Goal: Transaction & Acquisition: Purchase product/service

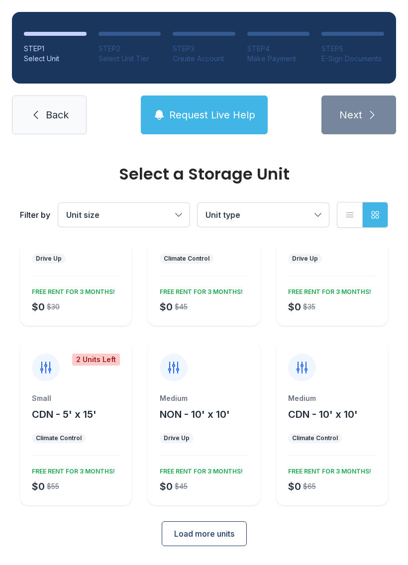
scroll to position [87, 0]
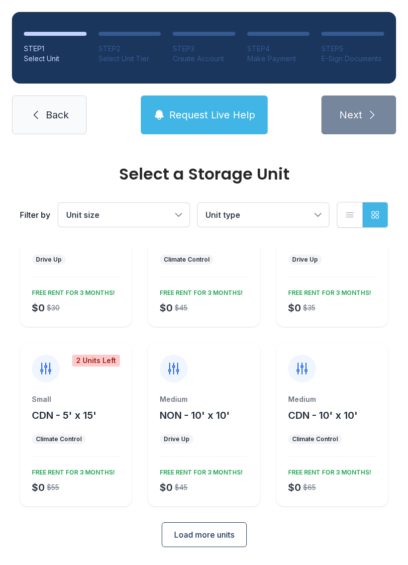
click at [213, 403] on div "Medium" at bounding box center [204, 399] width 88 height 10
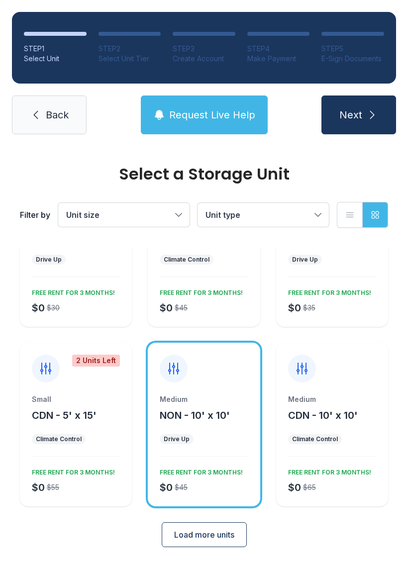
click at [73, 127] on link "Back" at bounding box center [49, 115] width 75 height 39
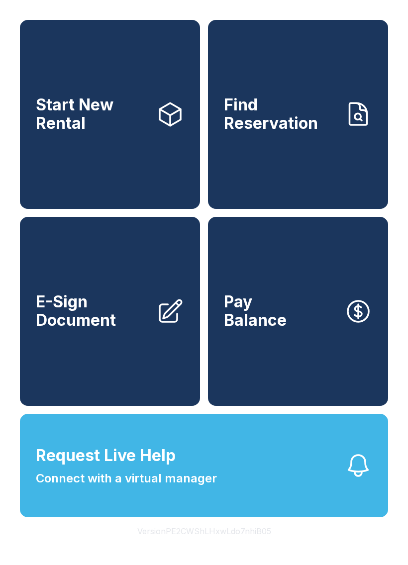
click at [302, 127] on span "Find Reservation" at bounding box center [280, 114] width 112 height 36
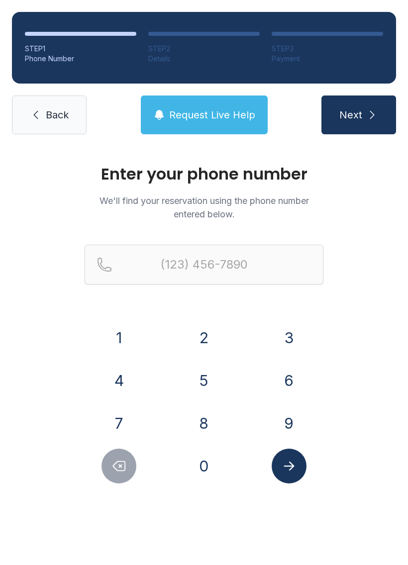
click at [209, 430] on button "8" at bounding box center [204, 423] width 35 height 35
click at [119, 387] on button "4" at bounding box center [118, 380] width 35 height 35
click at [297, 340] on button "3" at bounding box center [289, 337] width 35 height 35
click at [215, 335] on button "2" at bounding box center [204, 337] width 35 height 35
click at [127, 426] on button "7" at bounding box center [118, 423] width 35 height 35
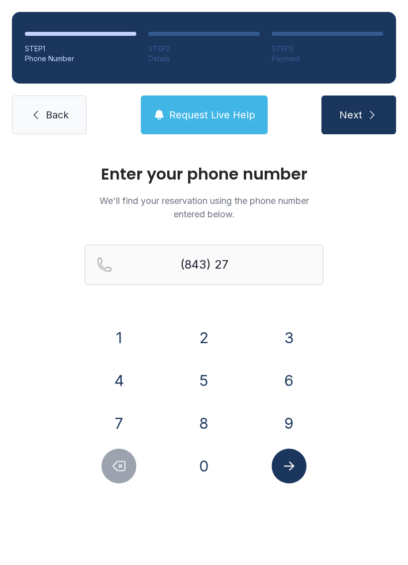
click at [290, 385] on button "6" at bounding box center [289, 380] width 35 height 35
click at [123, 385] on button "4" at bounding box center [118, 380] width 35 height 35
click at [211, 469] on button "0" at bounding box center [204, 466] width 35 height 35
click at [128, 421] on button "7" at bounding box center [118, 423] width 35 height 35
click at [293, 379] on button "6" at bounding box center [289, 380] width 35 height 35
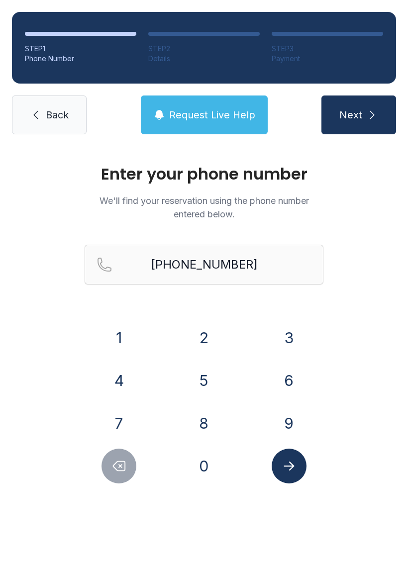
click at [284, 472] on icon "Submit lookup form" at bounding box center [289, 466] width 15 height 15
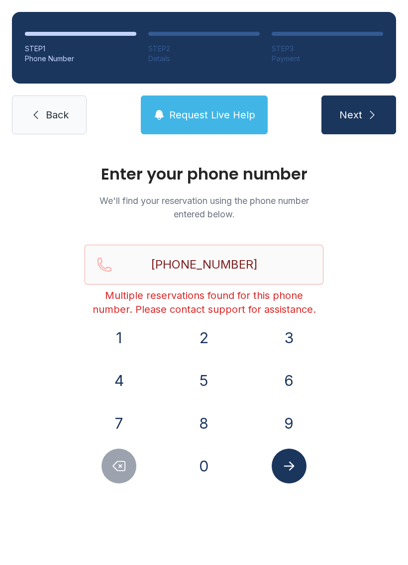
click at [124, 462] on icon "Delete number" at bounding box center [119, 466] width 12 height 9
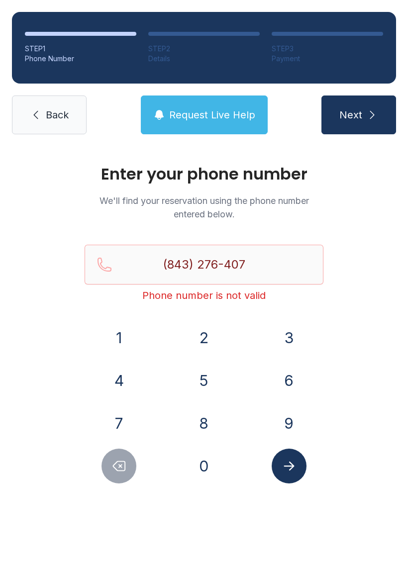
click at [134, 473] on button "Delete number" at bounding box center [118, 466] width 35 height 35
click at [133, 473] on button "Delete number" at bounding box center [118, 466] width 35 height 35
click at [123, 467] on icon "Delete number" at bounding box center [118, 466] width 15 height 15
click at [122, 466] on icon "Delete number" at bounding box center [118, 466] width 15 height 15
click at [123, 470] on icon "Delete number" at bounding box center [118, 466] width 15 height 15
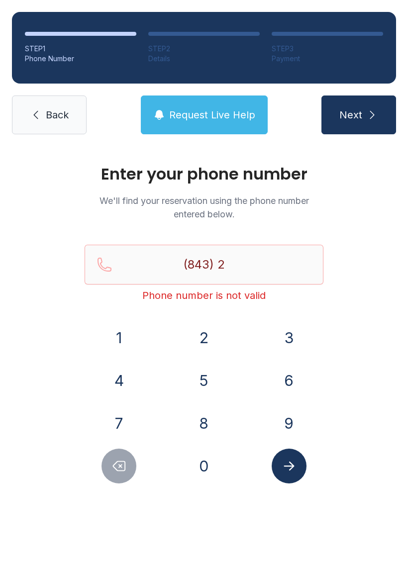
click at [122, 469] on icon "Delete number" at bounding box center [118, 466] width 15 height 15
click at [135, 469] on button "Delete number" at bounding box center [118, 466] width 35 height 35
click at [134, 469] on button "Delete number" at bounding box center [118, 466] width 35 height 35
type input "(8"
click at [136, 464] on button "Delete number" at bounding box center [118, 466] width 35 height 35
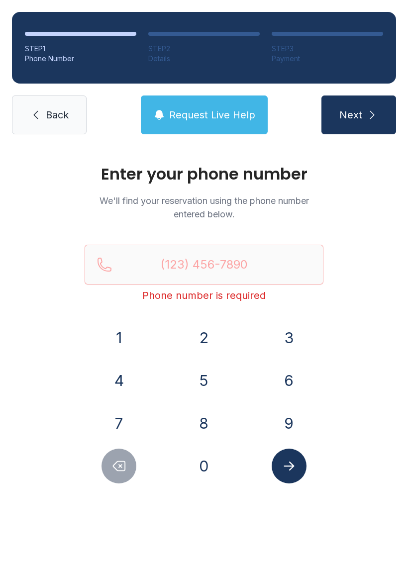
click at [59, 130] on link "Back" at bounding box center [49, 115] width 75 height 39
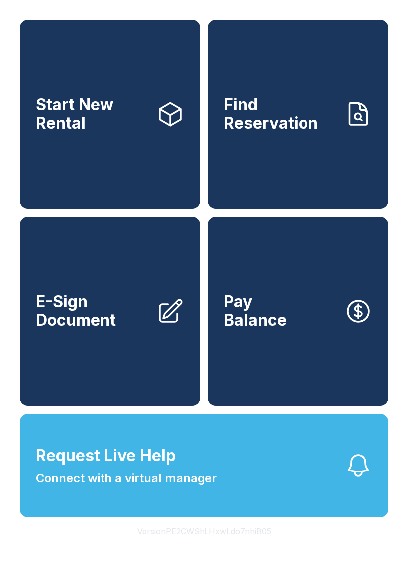
click at [298, 154] on link "Find Reservation" at bounding box center [298, 114] width 180 height 189
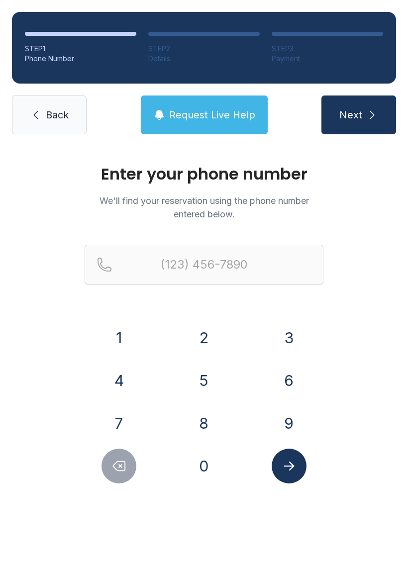
click at [206, 429] on button "8" at bounding box center [204, 423] width 35 height 35
click at [126, 387] on button "4" at bounding box center [118, 380] width 35 height 35
click at [301, 342] on button "3" at bounding box center [289, 337] width 35 height 35
click at [213, 335] on button "2" at bounding box center [204, 337] width 35 height 35
click at [122, 423] on button "7" at bounding box center [118, 423] width 35 height 35
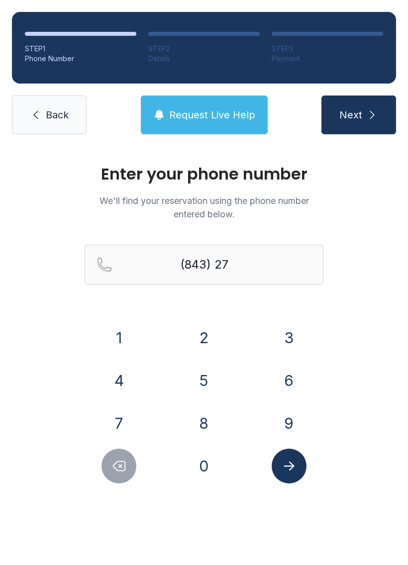
click at [288, 381] on button "6" at bounding box center [289, 380] width 35 height 35
click at [117, 386] on button "4" at bounding box center [118, 380] width 35 height 35
click at [213, 460] on button "0" at bounding box center [204, 466] width 35 height 35
click at [120, 417] on button "7" at bounding box center [118, 423] width 35 height 35
click at [300, 380] on button "6" at bounding box center [289, 380] width 35 height 35
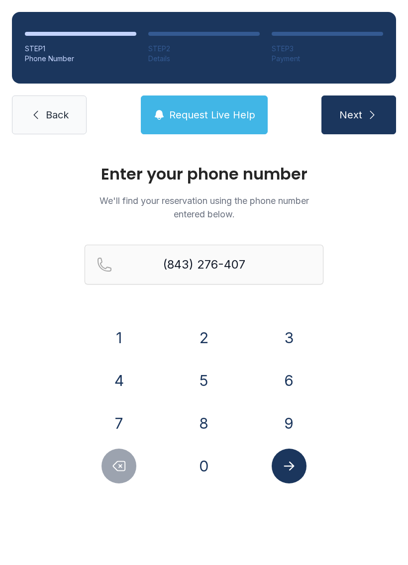
type input "[PHONE_NUMBER]"
click at [305, 468] on button "Submit lookup form" at bounding box center [289, 466] width 35 height 35
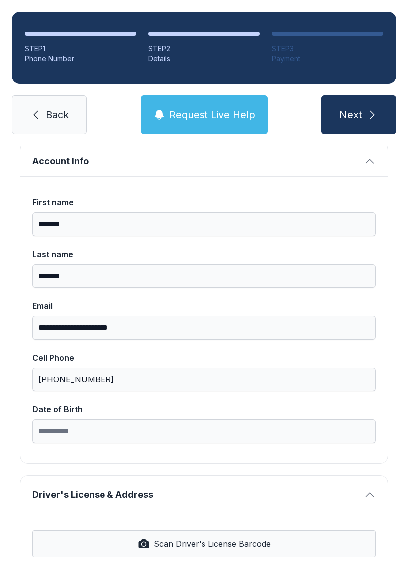
scroll to position [85, 0]
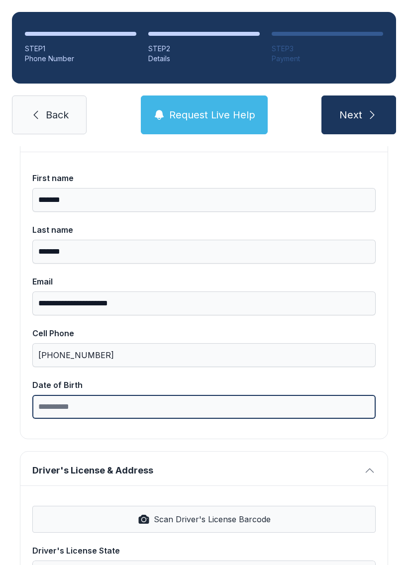
click at [56, 411] on input "Date of Birth" at bounding box center [203, 407] width 343 height 24
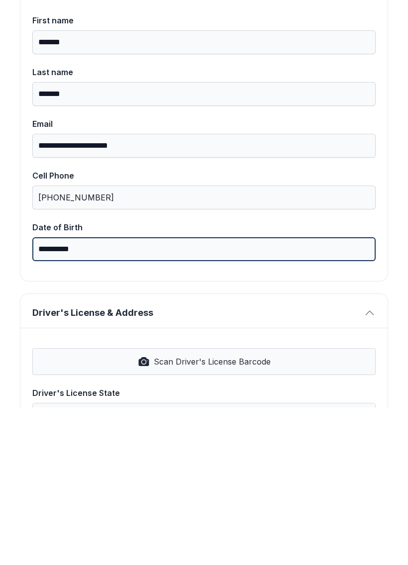
type input "**********"
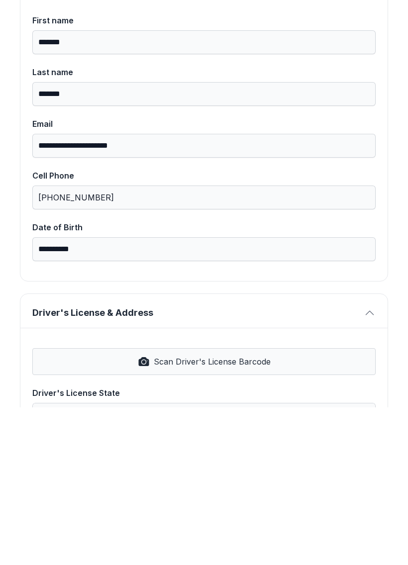
click at [369, 465] on icon "button" at bounding box center [370, 471] width 12 height 12
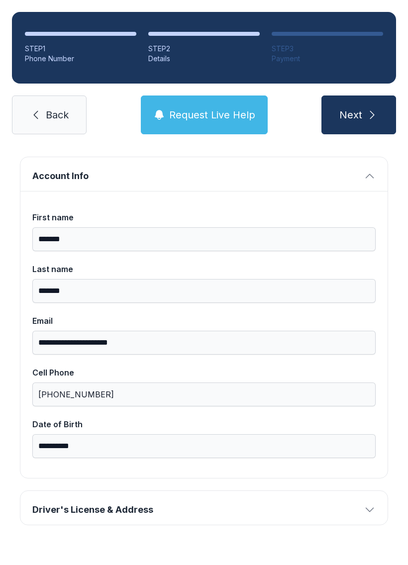
scroll to position [23, 0]
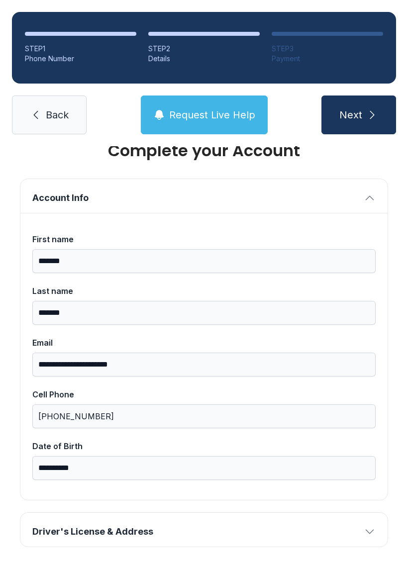
click at [365, 526] on icon "button" at bounding box center [370, 532] width 12 height 12
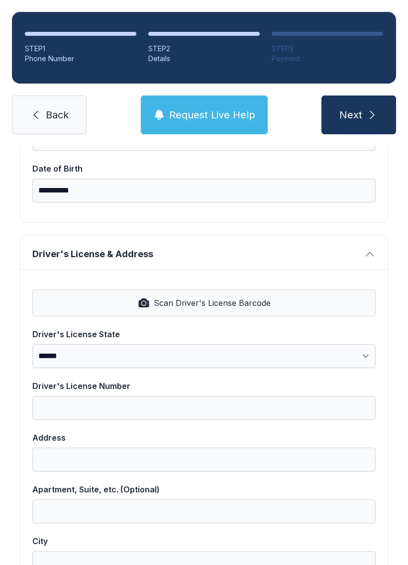
scroll to position [302, 0]
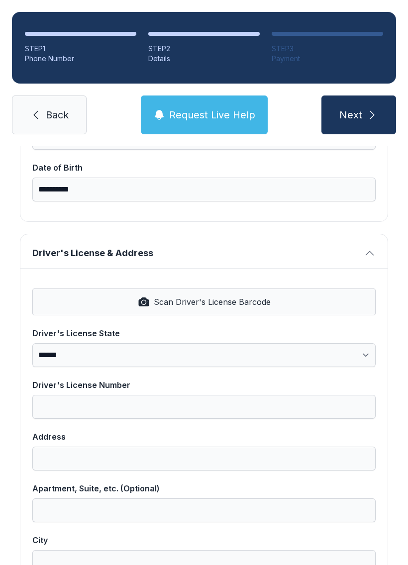
click at [142, 297] on icon "button" at bounding box center [143, 301] width 10 height 9
select select "**"
type input "********"
type input "**********"
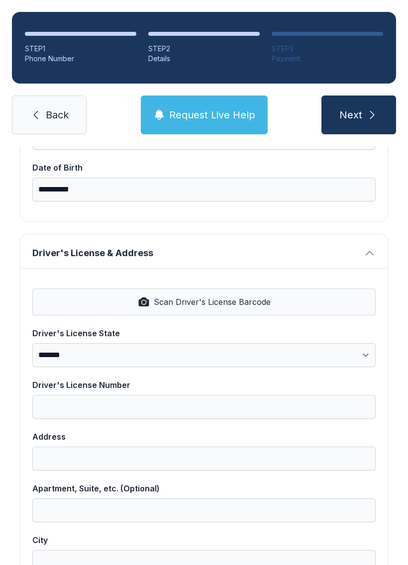
select select "**"
type input "*****"
click at [138, 296] on icon "button" at bounding box center [144, 302] width 12 height 12
click at [140, 297] on icon "button" at bounding box center [143, 301] width 10 height 9
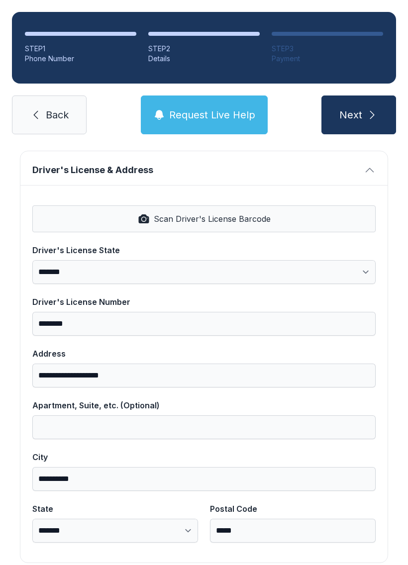
scroll to position [389, 0]
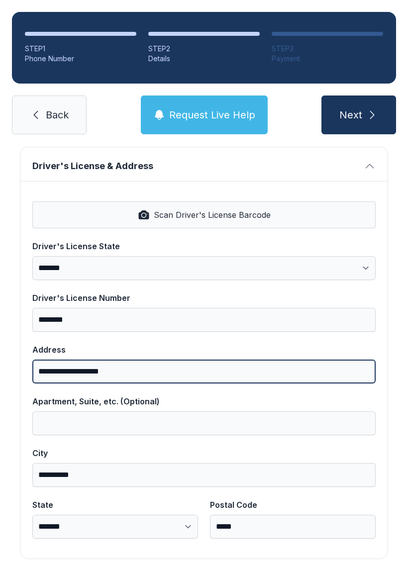
click at [55, 360] on input "**********" at bounding box center [203, 372] width 343 height 24
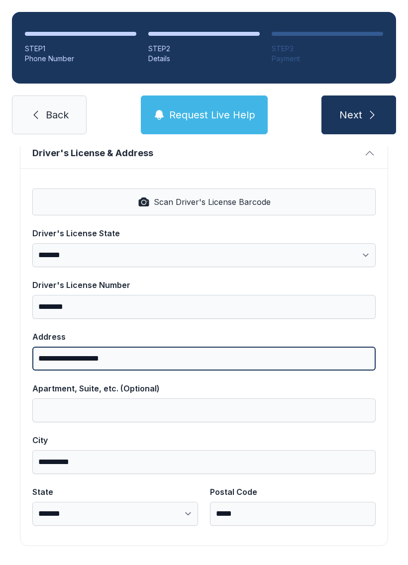
scroll to position [401, 0]
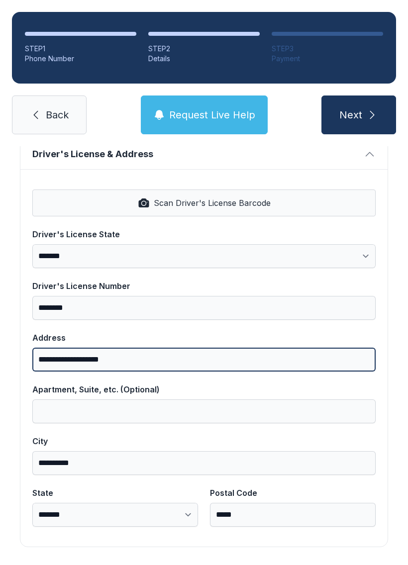
type input "**********"
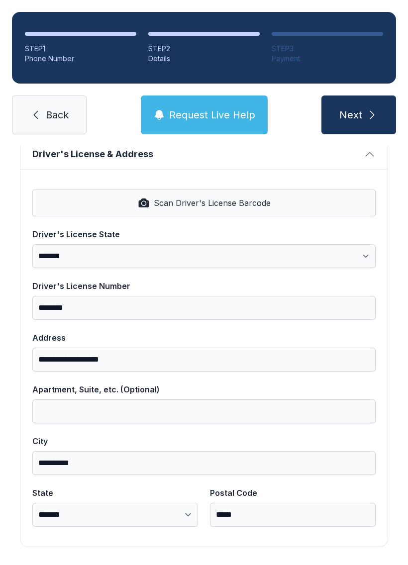
click at [355, 108] on span "Next" at bounding box center [350, 115] width 23 height 14
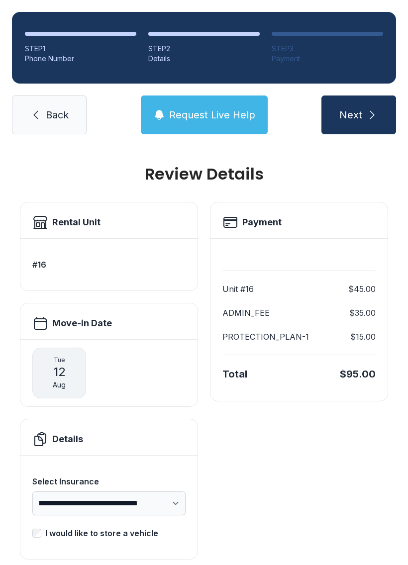
click at [359, 108] on span "Next" at bounding box center [350, 115] width 23 height 14
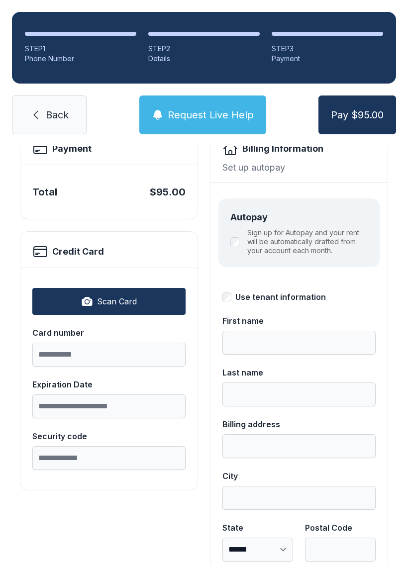
scroll to position [70, 0]
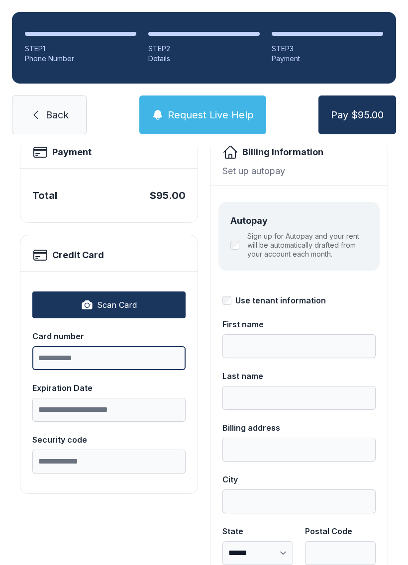
click at [105, 357] on input "Card number" at bounding box center [108, 358] width 153 height 24
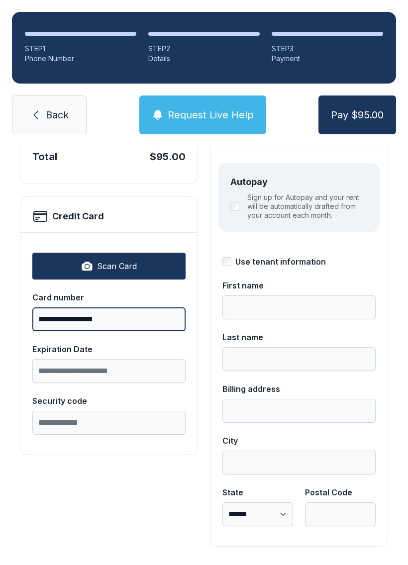
scroll to position [108, 0]
type input "**********"
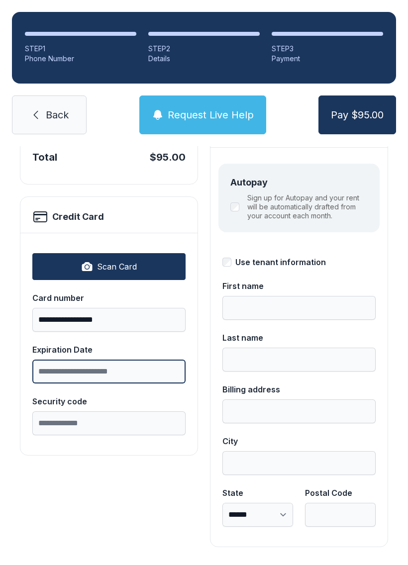
click at [134, 371] on input "Expiration Date" at bounding box center [108, 372] width 153 height 24
type input "*****"
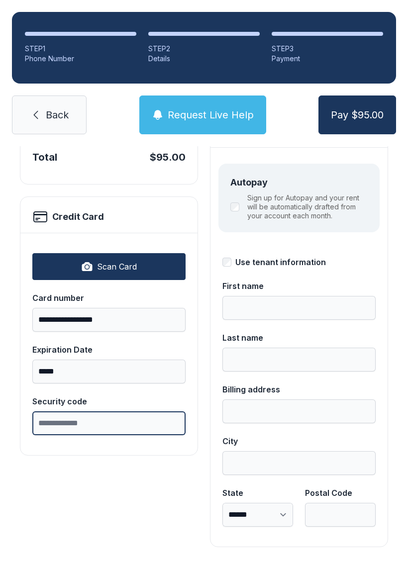
click at [121, 425] on input "Security code" at bounding box center [108, 423] width 153 height 24
type input "****"
click at [375, 108] on span "Pay $95.00" at bounding box center [357, 115] width 53 height 14
click at [364, 108] on span "Pay $95.00" at bounding box center [357, 115] width 53 height 14
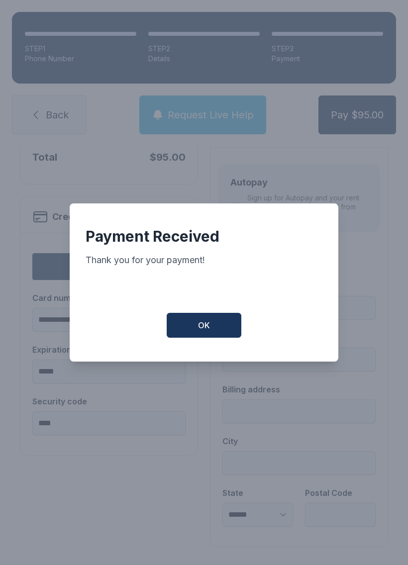
click at [205, 327] on span "OK" at bounding box center [204, 325] width 12 height 12
